Goal: Transaction & Acquisition: Purchase product/service

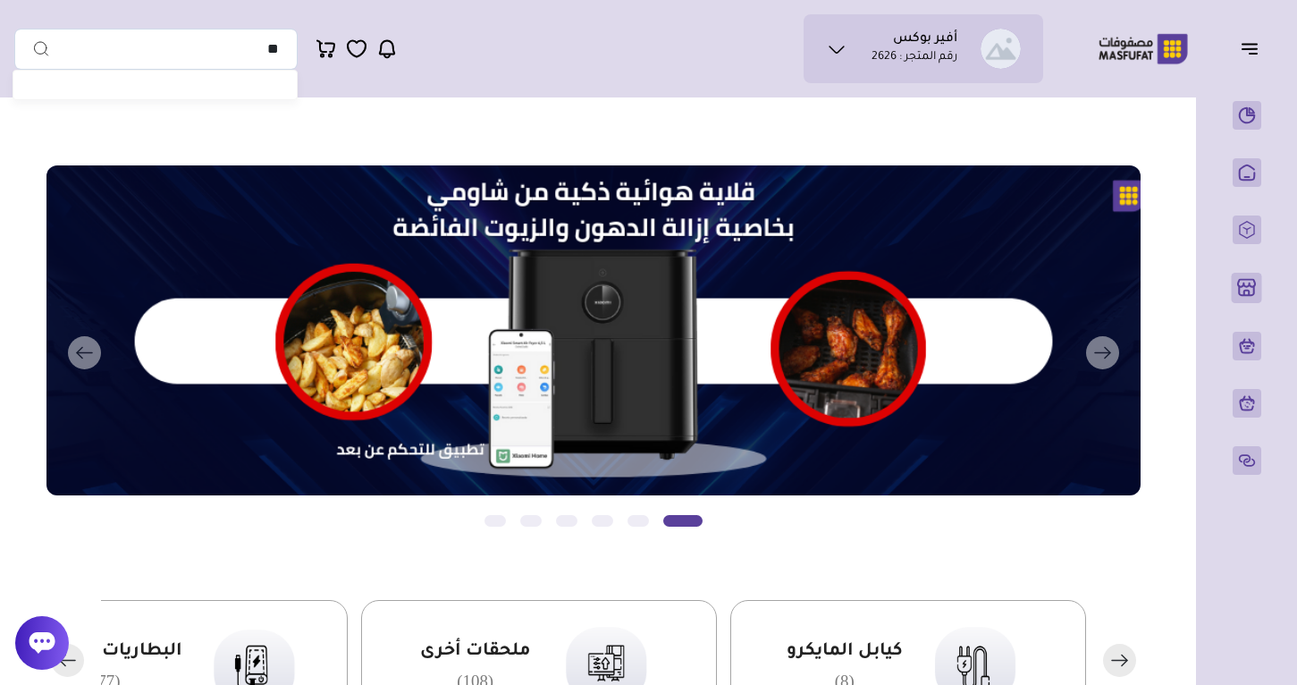
type input "*"
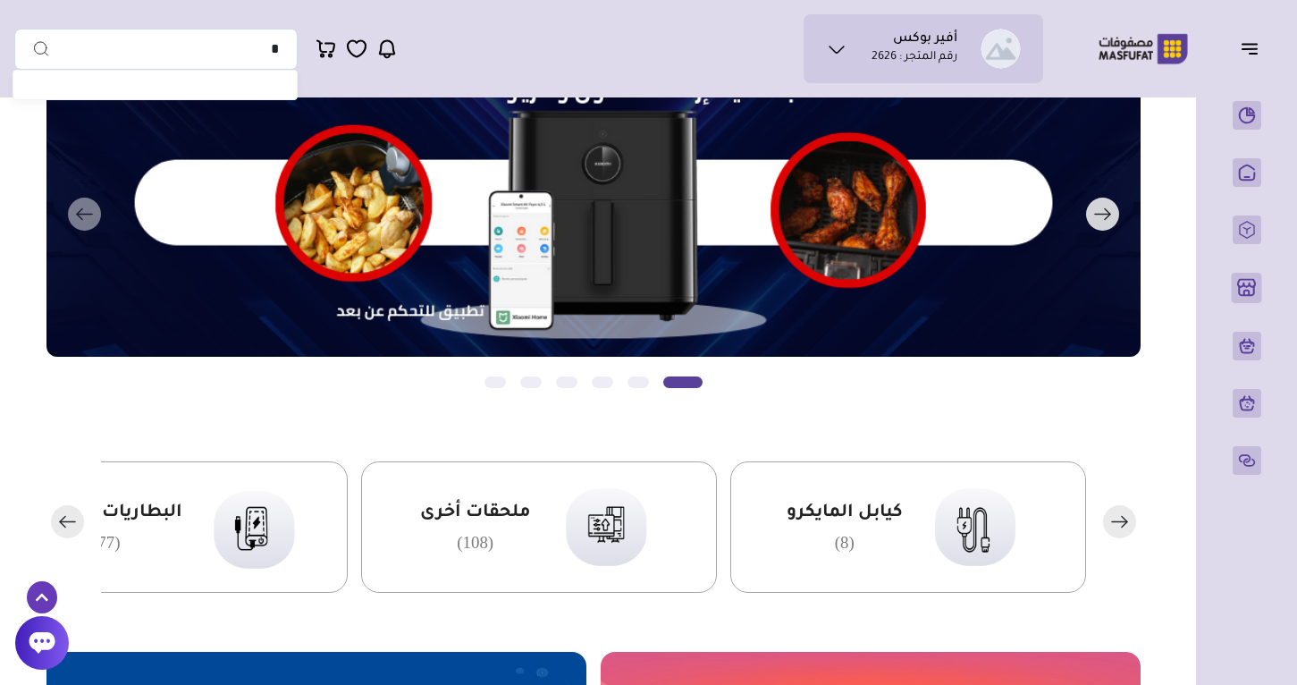
scroll to position [185, 0]
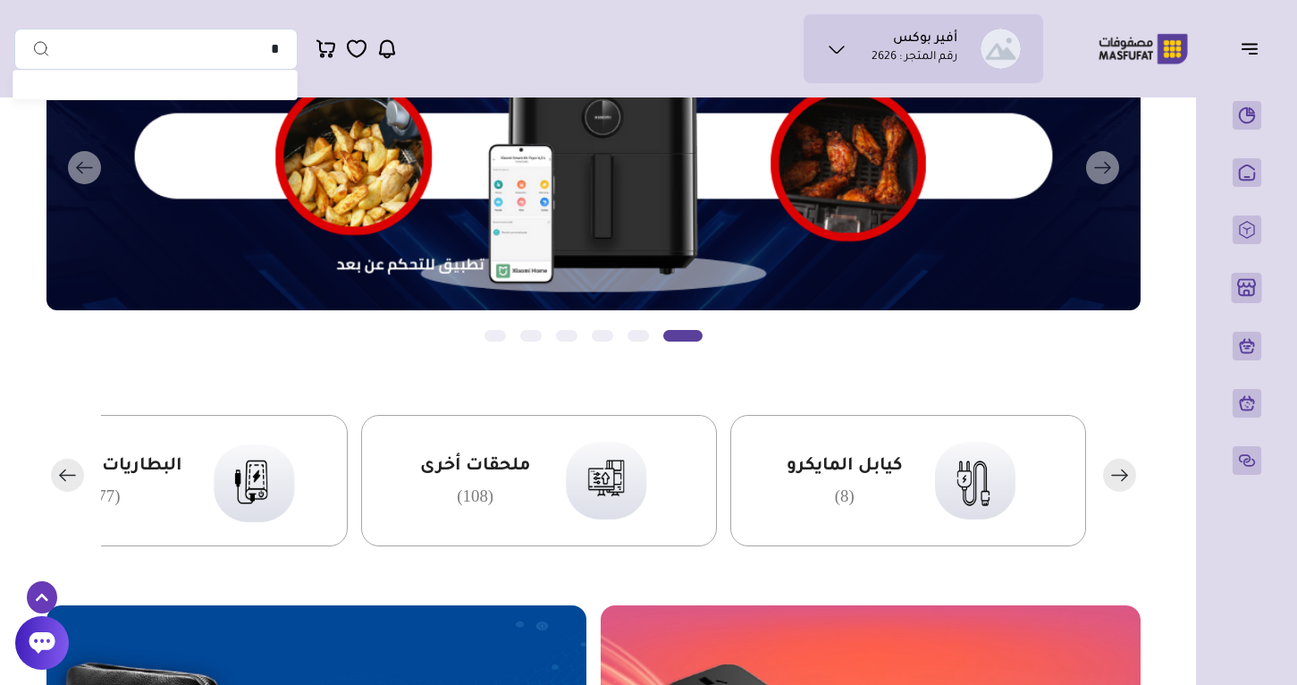
type input "*"
click at [67, 477] on rect "button" at bounding box center [67, 475] width 33 height 33
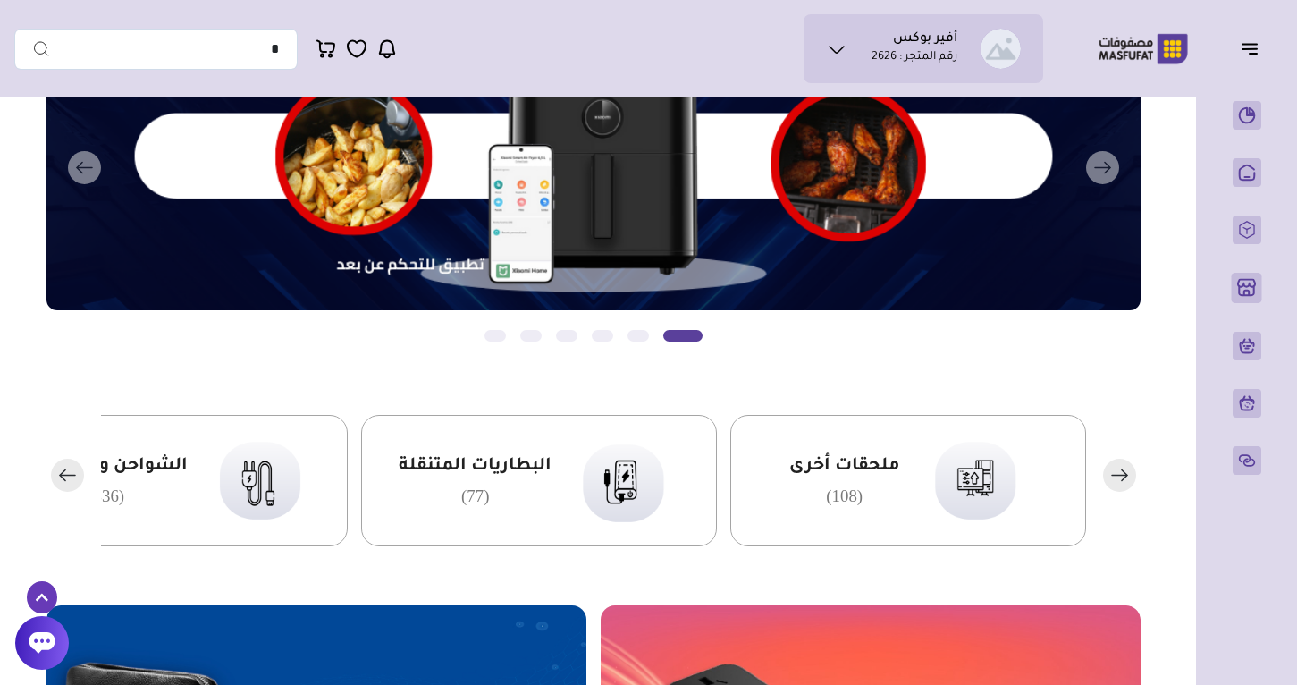
click at [484, 466] on span "البطاريات المتنقلة" at bounding box center [475, 466] width 153 height 23
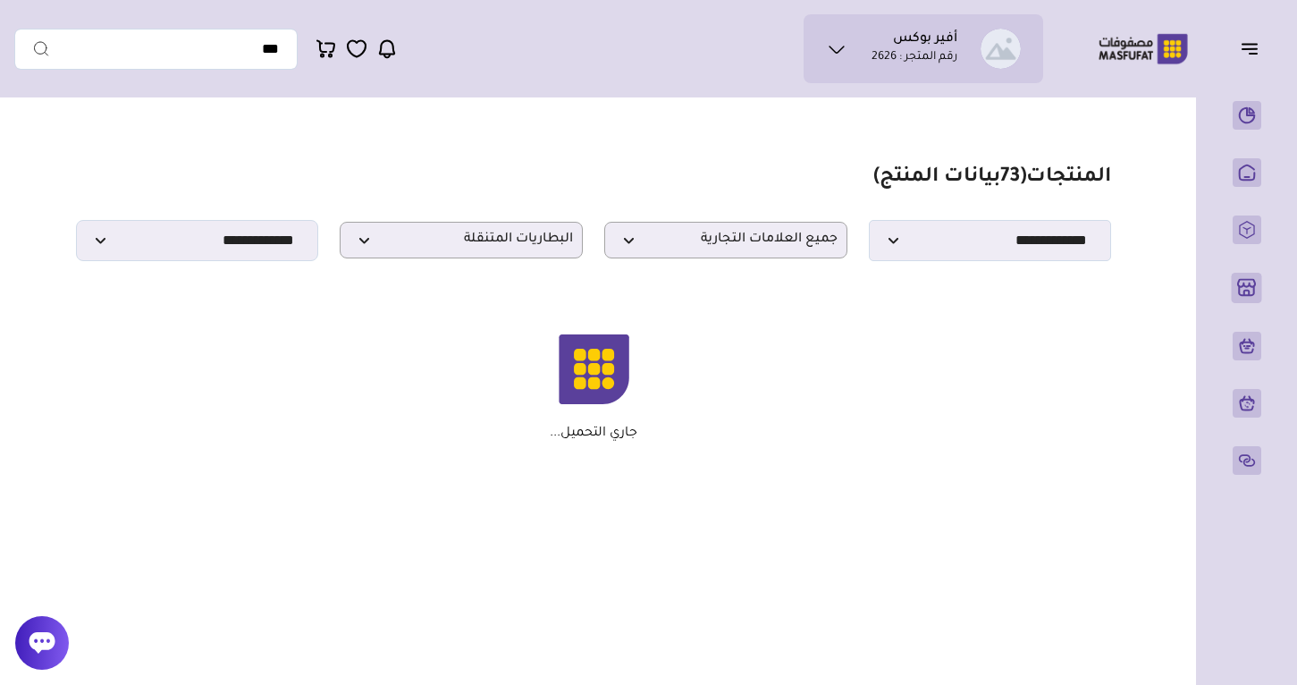
click at [593, 430] on p "جاري التحميل..." at bounding box center [594, 434] width 88 height 16
click at [735, 407] on div "جاري التحميل..." at bounding box center [594, 387] width 1018 height 107
click at [721, 488] on section "مزامنة ( 0 ) تحديد الكل إلغاء التحديد المنتجات (" at bounding box center [593, 303] width 1159 height 394
click at [635, 494] on section "مزامنة ( 0 ) تحديد الكل إلغاء التحديد المنتجات (" at bounding box center [593, 303] width 1159 height 394
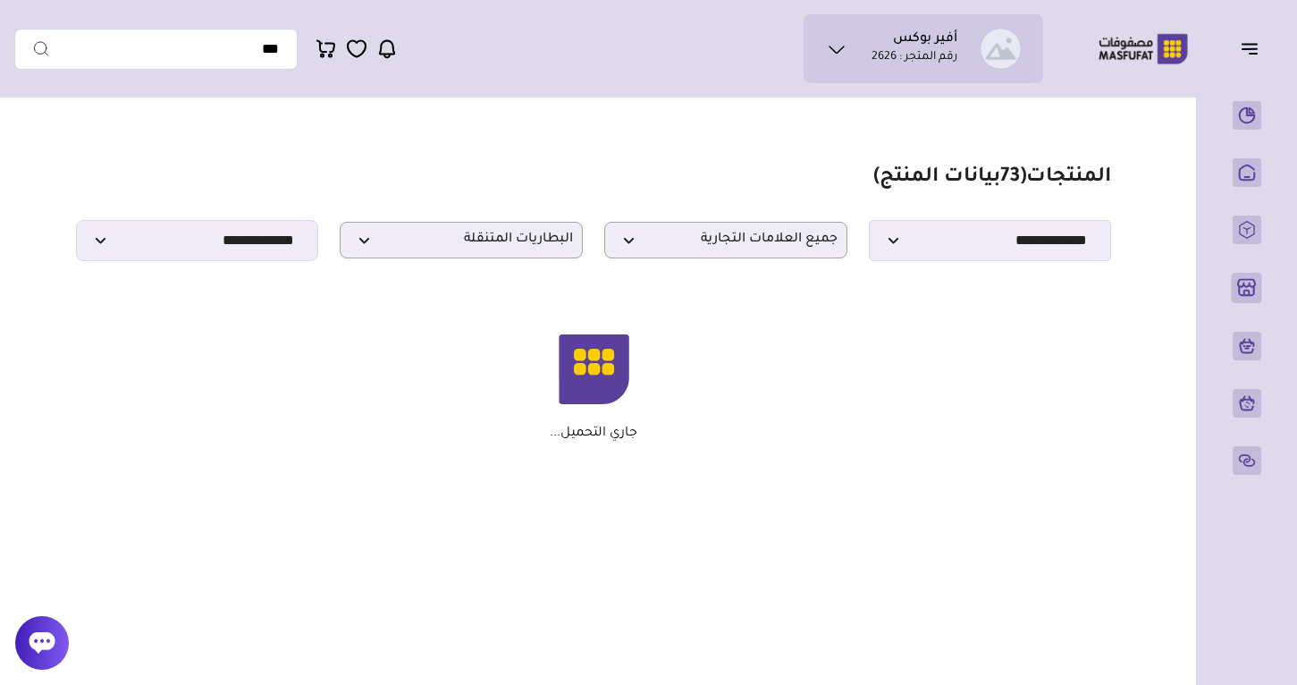
click at [635, 494] on section "مزامنة ( 0 ) تحديد الكل إلغاء التحديد المنتجات (" at bounding box center [593, 303] width 1159 height 394
